Goal: Task Accomplishment & Management: Use online tool/utility

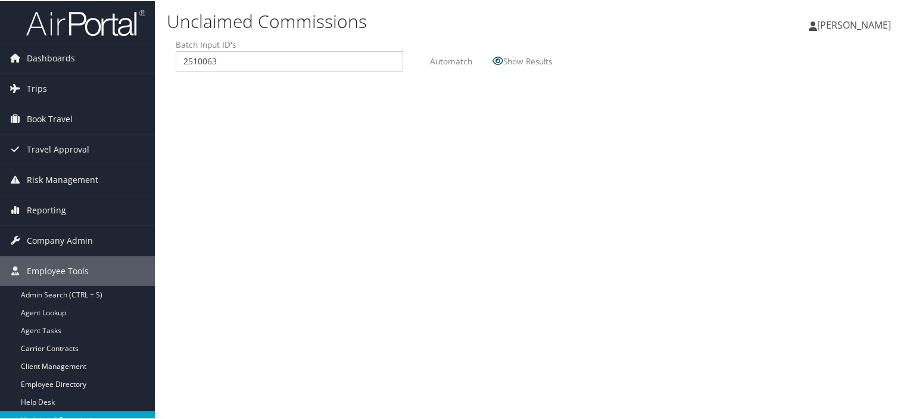
type input "2510063"
click at [448, 60] on label "Automatch" at bounding box center [451, 60] width 42 height 22
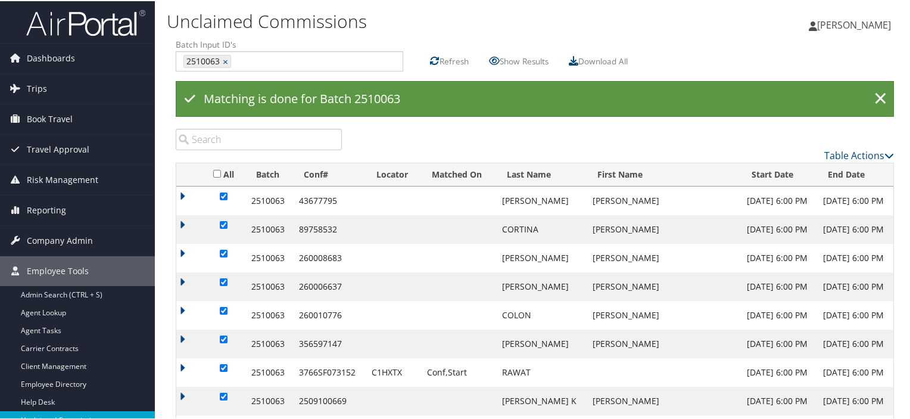
click at [453, 172] on th "Matched On" at bounding box center [458, 173] width 75 height 23
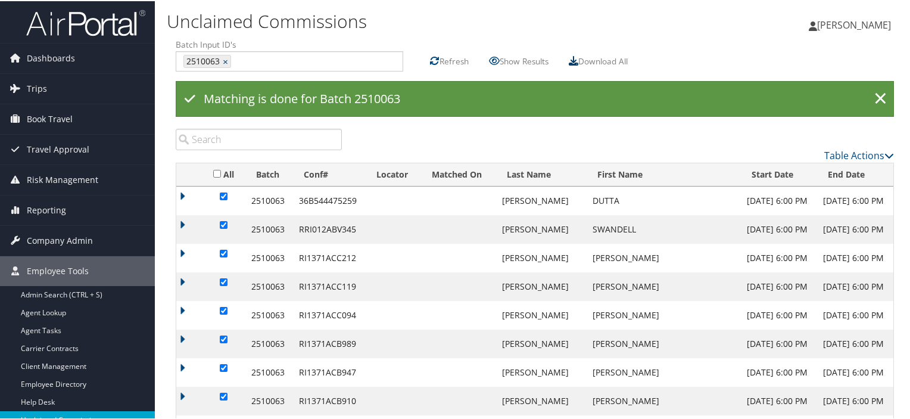
click at [578, 59] on icon at bounding box center [574, 60] width 10 height 10
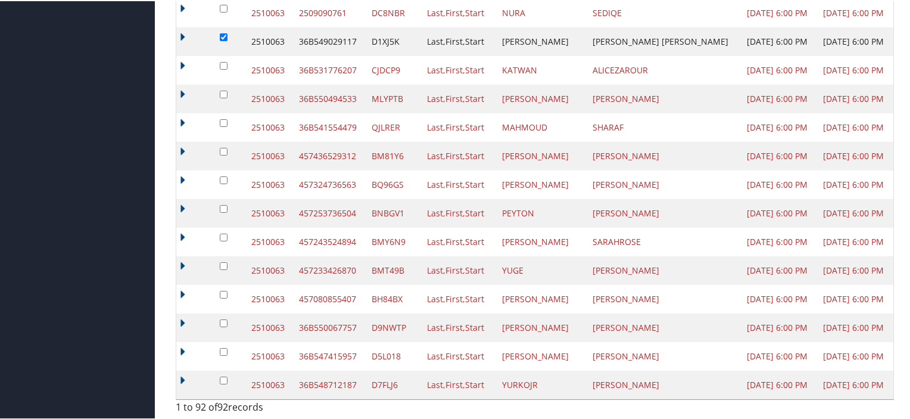
scroll to position [2391, 0]
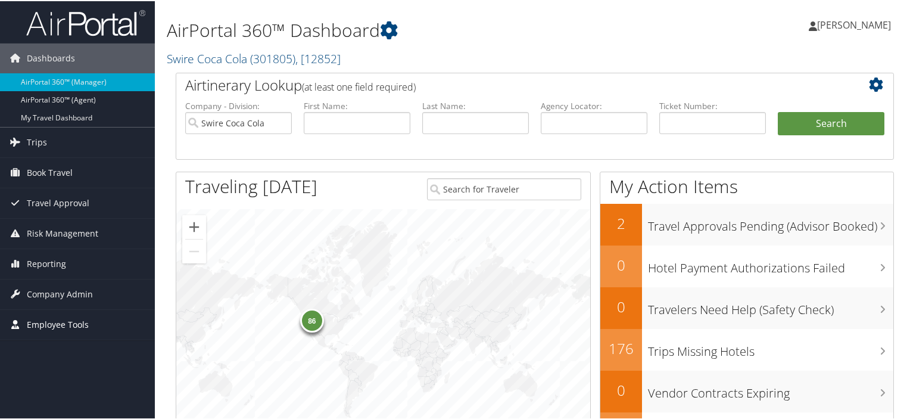
click at [72, 320] on span "Employee Tools" at bounding box center [58, 324] width 62 height 30
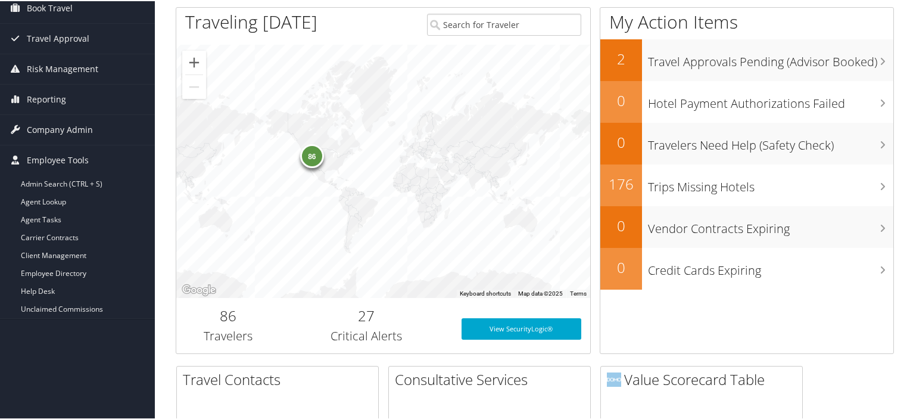
scroll to position [238, 0]
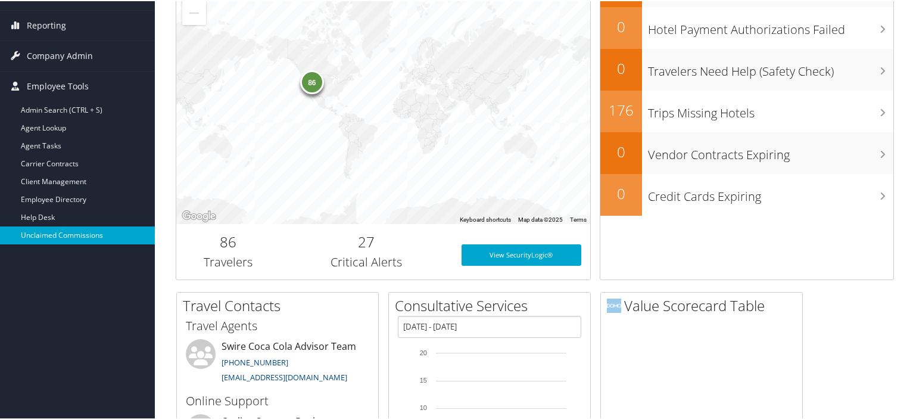
click at [76, 231] on link "Unclaimed Commissions" at bounding box center [77, 234] width 155 height 18
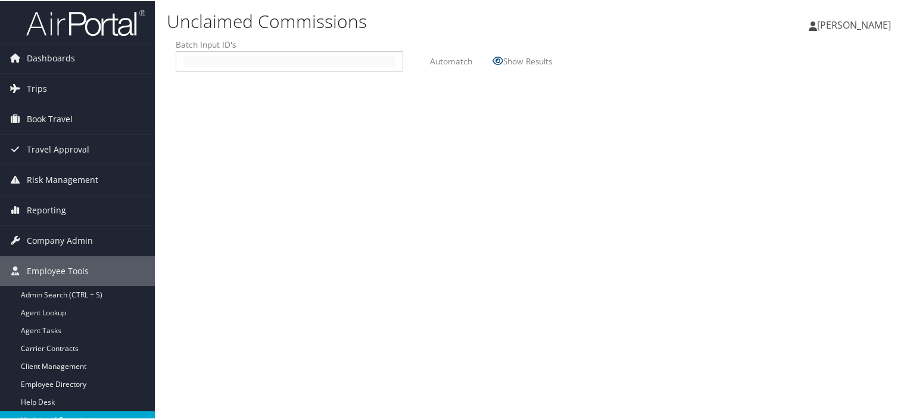
click at [204, 61] on input "text" at bounding box center [289, 60] width 212 height 12
type input "2510063"
click at [457, 59] on label "Automatch" at bounding box center [451, 60] width 42 height 22
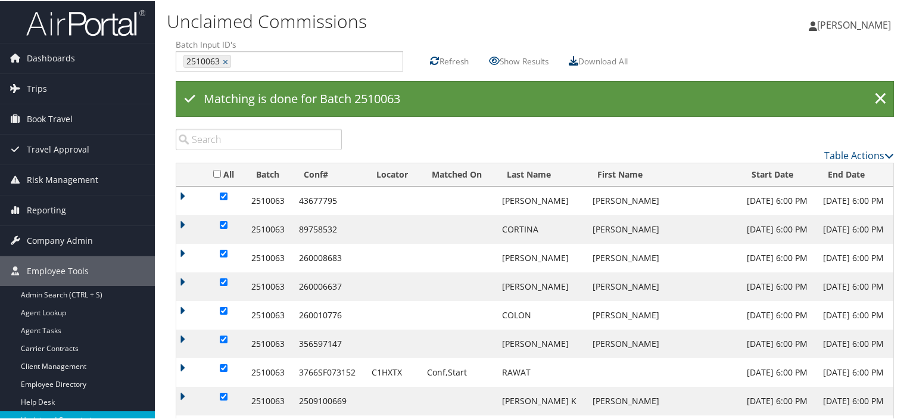
click at [578, 57] on icon at bounding box center [574, 60] width 10 height 10
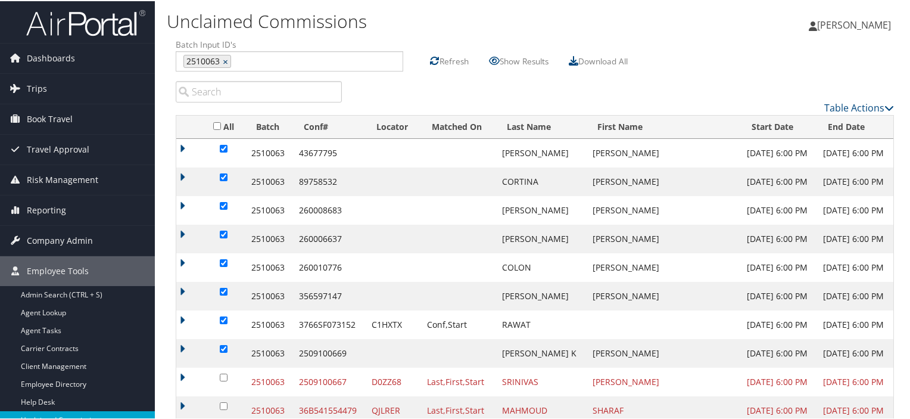
click at [229, 60] on link "×" at bounding box center [227, 60] width 8 height 12
type input "2510074"
click at [451, 58] on label "Automatch" at bounding box center [451, 60] width 42 height 22
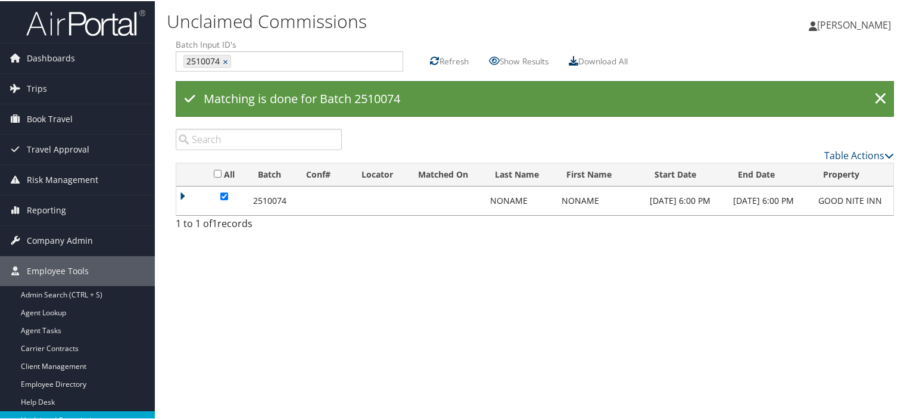
click at [575, 58] on icon at bounding box center [574, 60] width 10 height 10
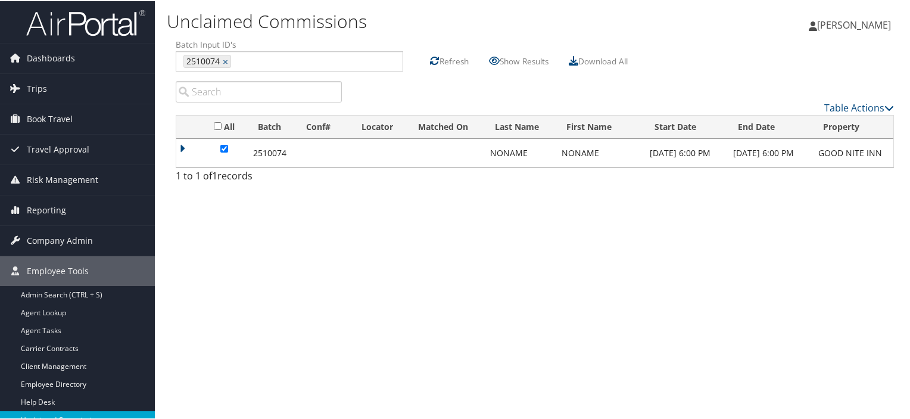
click at [493, 263] on div "Unclaimed Commissions [PERSON_NAME] [PERSON_NAME] My Settings Travel Agency Con…" at bounding box center [535, 209] width 760 height 419
drag, startPoint x: 493, startPoint y: 263, endPoint x: 462, endPoint y: 278, distance: 34.1
click at [480, 275] on div "Unclaimed Commissions [PERSON_NAME] [PERSON_NAME] My Settings Travel Agency Con…" at bounding box center [535, 209] width 760 height 419
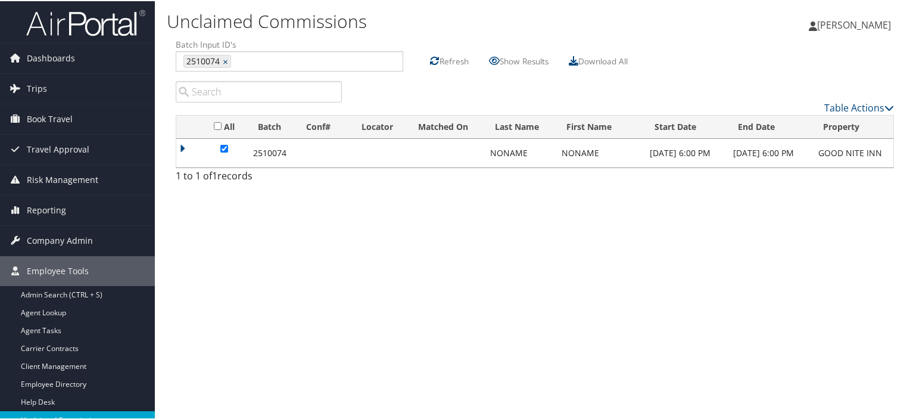
click at [380, 220] on div "Unclaimed Commissions [PERSON_NAME] [PERSON_NAME] My Settings Travel Agency Con…" at bounding box center [535, 209] width 760 height 419
click at [226, 60] on link "×" at bounding box center [227, 60] width 8 height 12
type input "2510063"
click at [447, 60] on label "Automatch" at bounding box center [451, 60] width 42 height 22
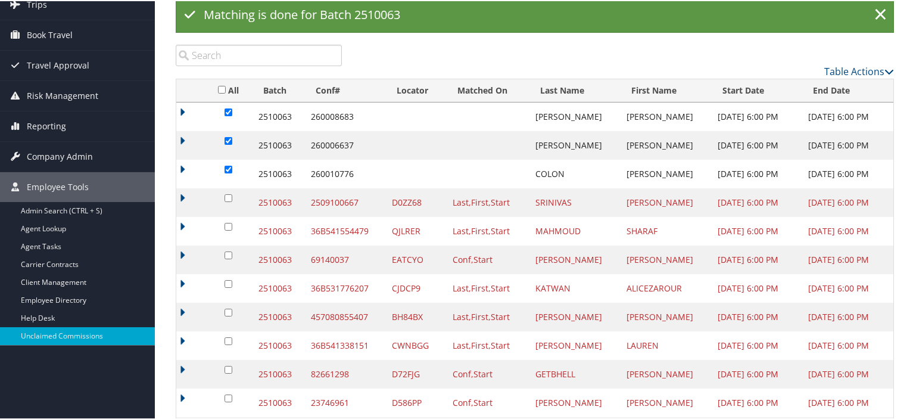
scroll to position [24, 0]
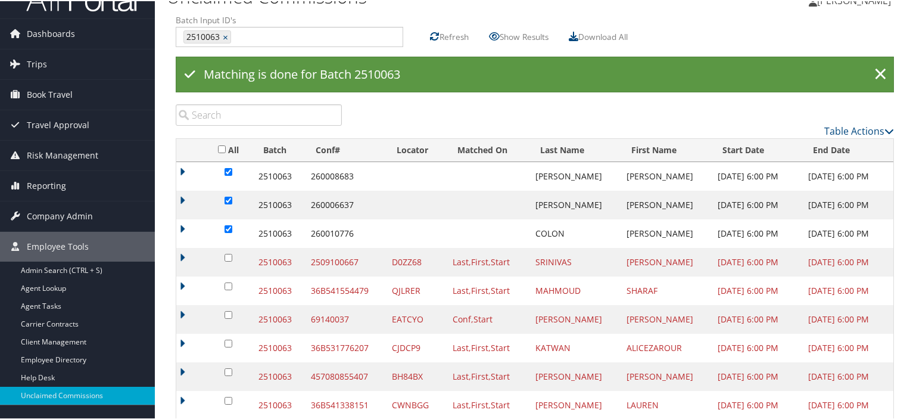
click at [548, 148] on th "Last Name" at bounding box center [574, 149] width 91 height 23
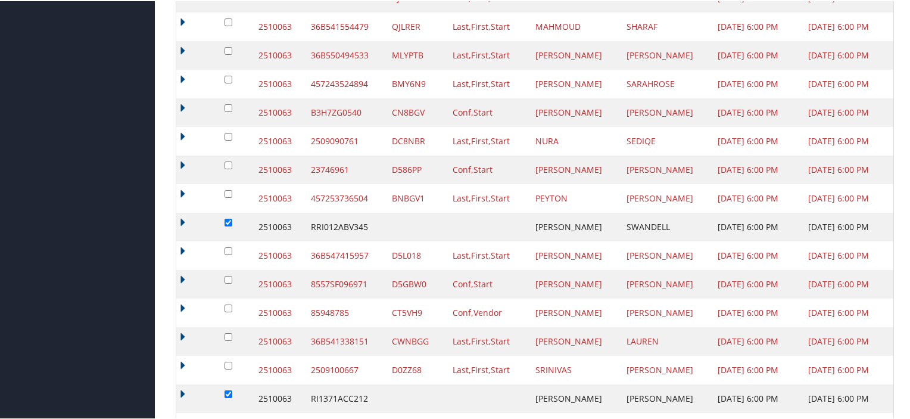
scroll to position [680, 0]
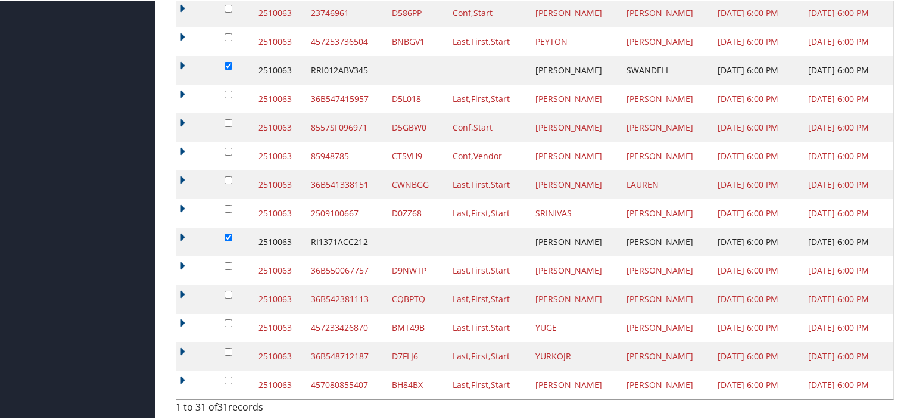
drag, startPoint x: 410, startPoint y: 293, endPoint x: 422, endPoint y: 295, distance: 11.5
click at [410, 292] on td "CQBPTQ" at bounding box center [416, 297] width 61 height 29
drag, startPoint x: 416, startPoint y: 295, endPoint x: 382, endPoint y: 302, distance: 35.3
click at [386, 302] on td "CQBPTQ" at bounding box center [416, 297] width 61 height 29
copy td "CQBPTQ"
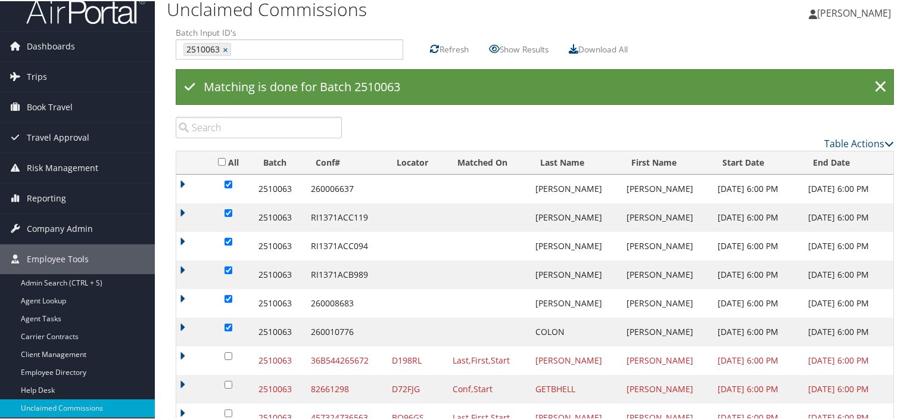
scroll to position [0, 0]
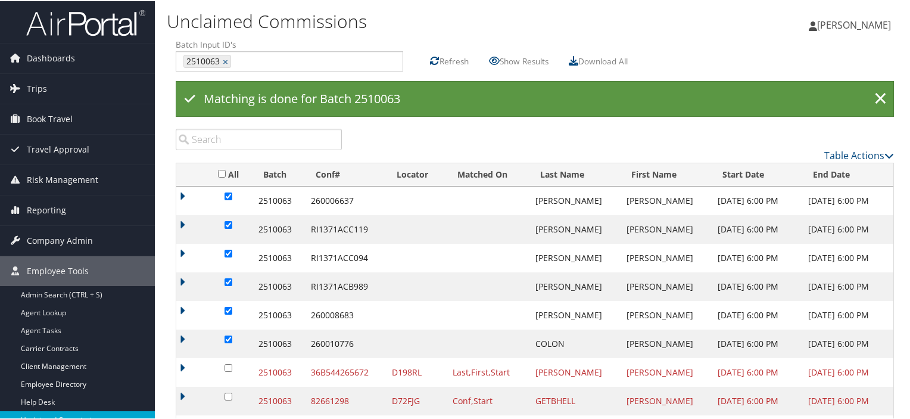
click at [445, 56] on label "Refresh" at bounding box center [454, 60] width 29 height 22
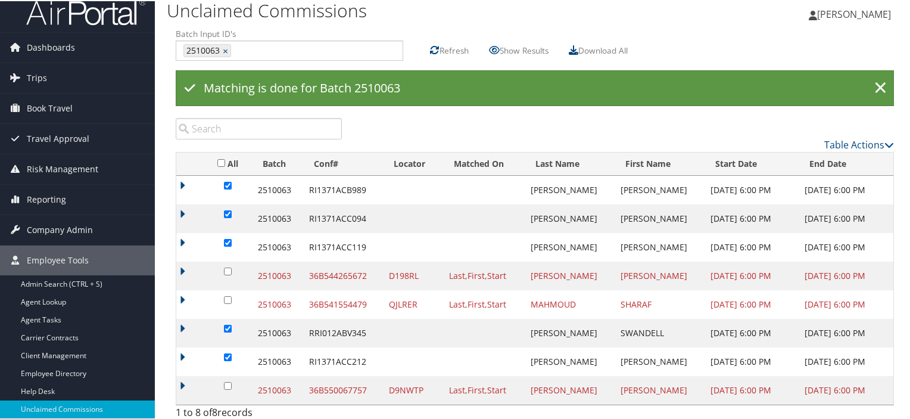
scroll to position [17, 0]
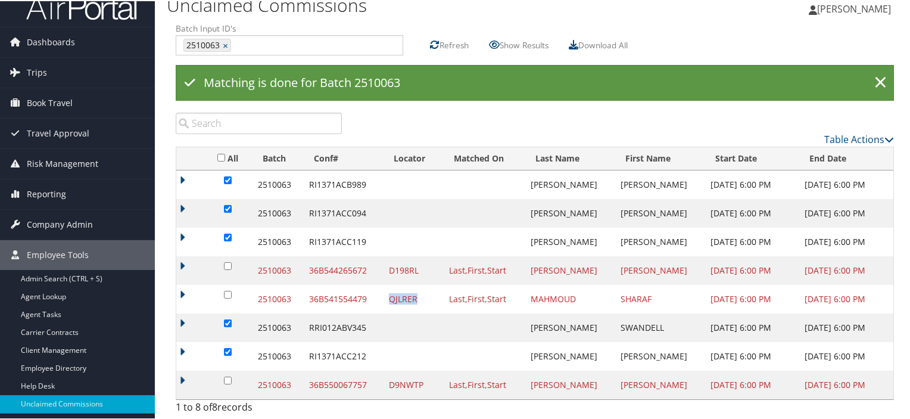
drag, startPoint x: 412, startPoint y: 296, endPoint x: 385, endPoint y: 300, distance: 27.0
click at [385, 300] on td "QJLRER" at bounding box center [413, 297] width 61 height 29
copy td "QJLRER"
click at [578, 39] on icon at bounding box center [574, 44] width 10 height 10
